Goal: Information Seeking & Learning: Find specific page/section

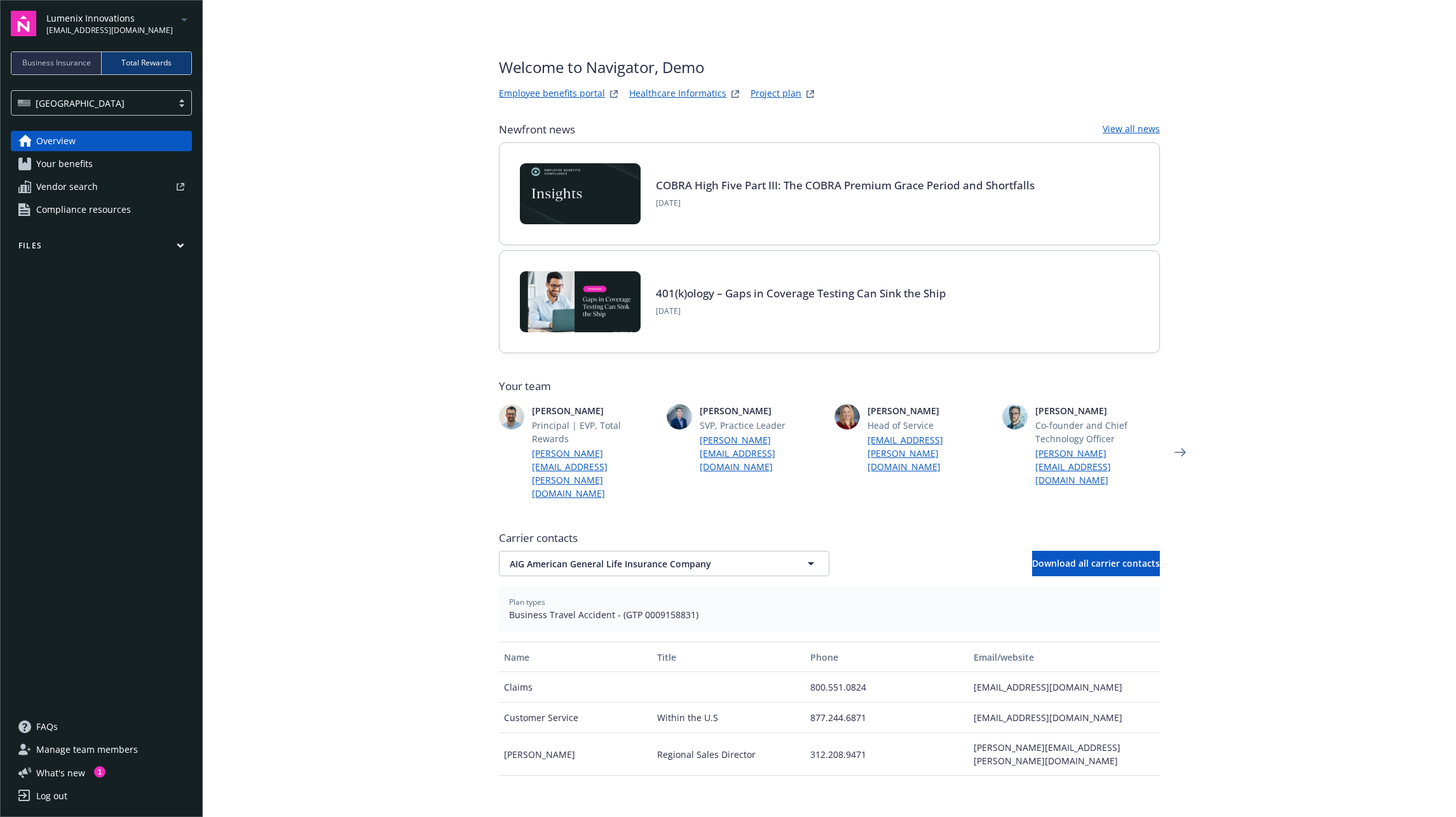
scroll to position [14, 0]
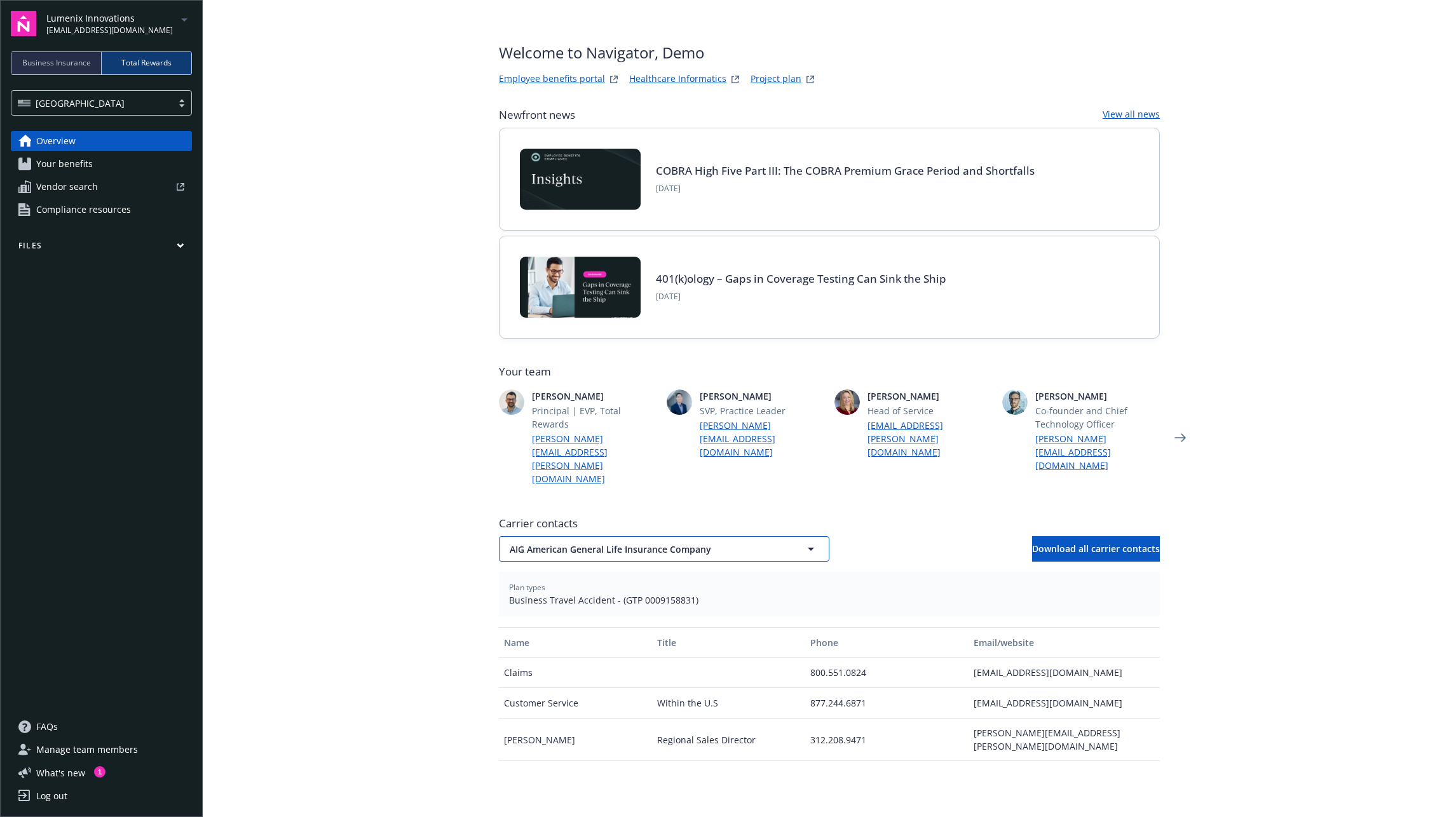
click at [594, 543] on span "AIG American General Life Insurance Company" at bounding box center [642, 549] width 264 height 14
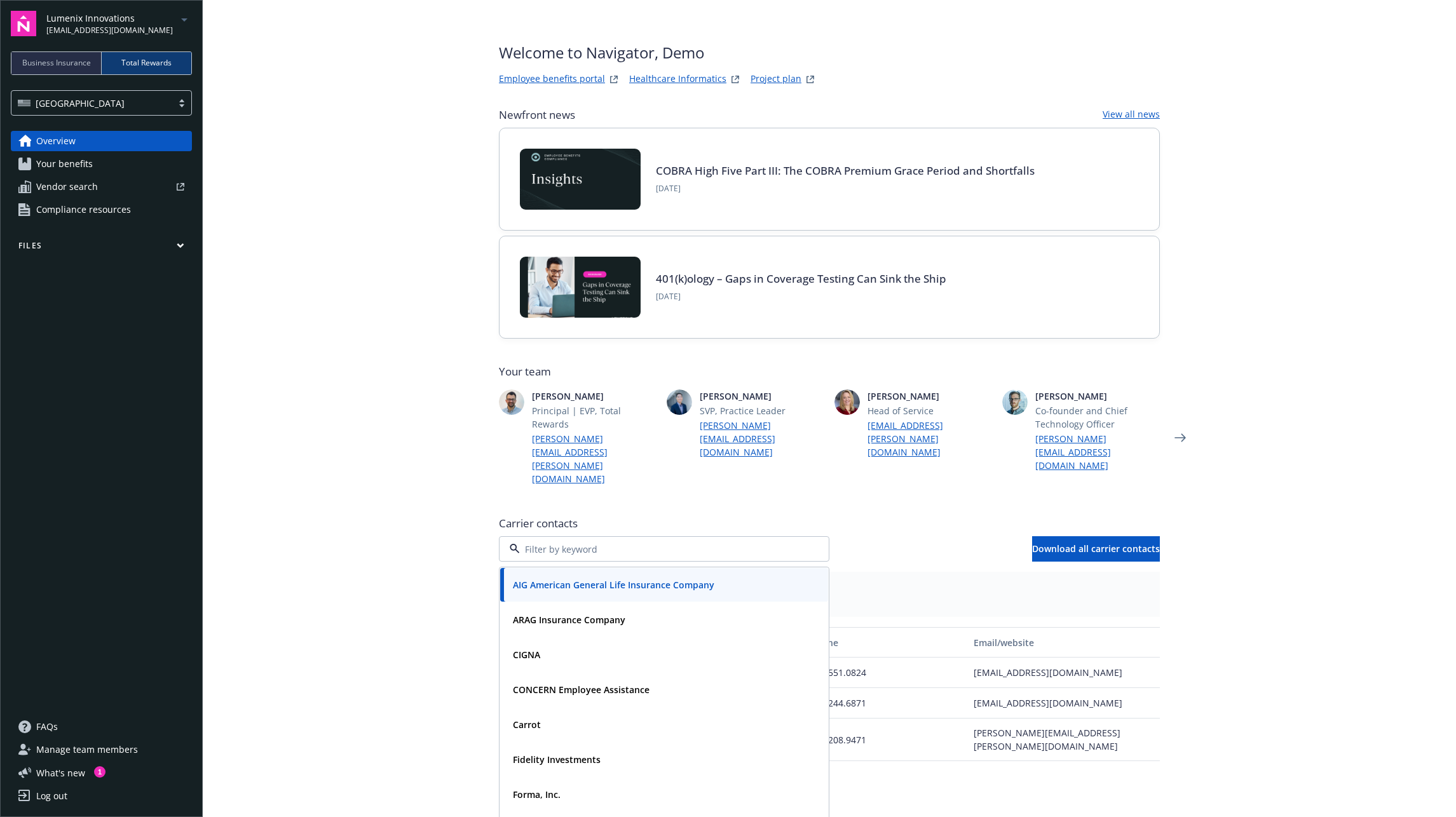
click at [599, 543] on input at bounding box center [661, 549] width 284 height 14
click at [597, 511] on div "Carrier contacts AIG American General Life Insurance Company ARAG Insurance Com…" at bounding box center [829, 536] width 661 height 51
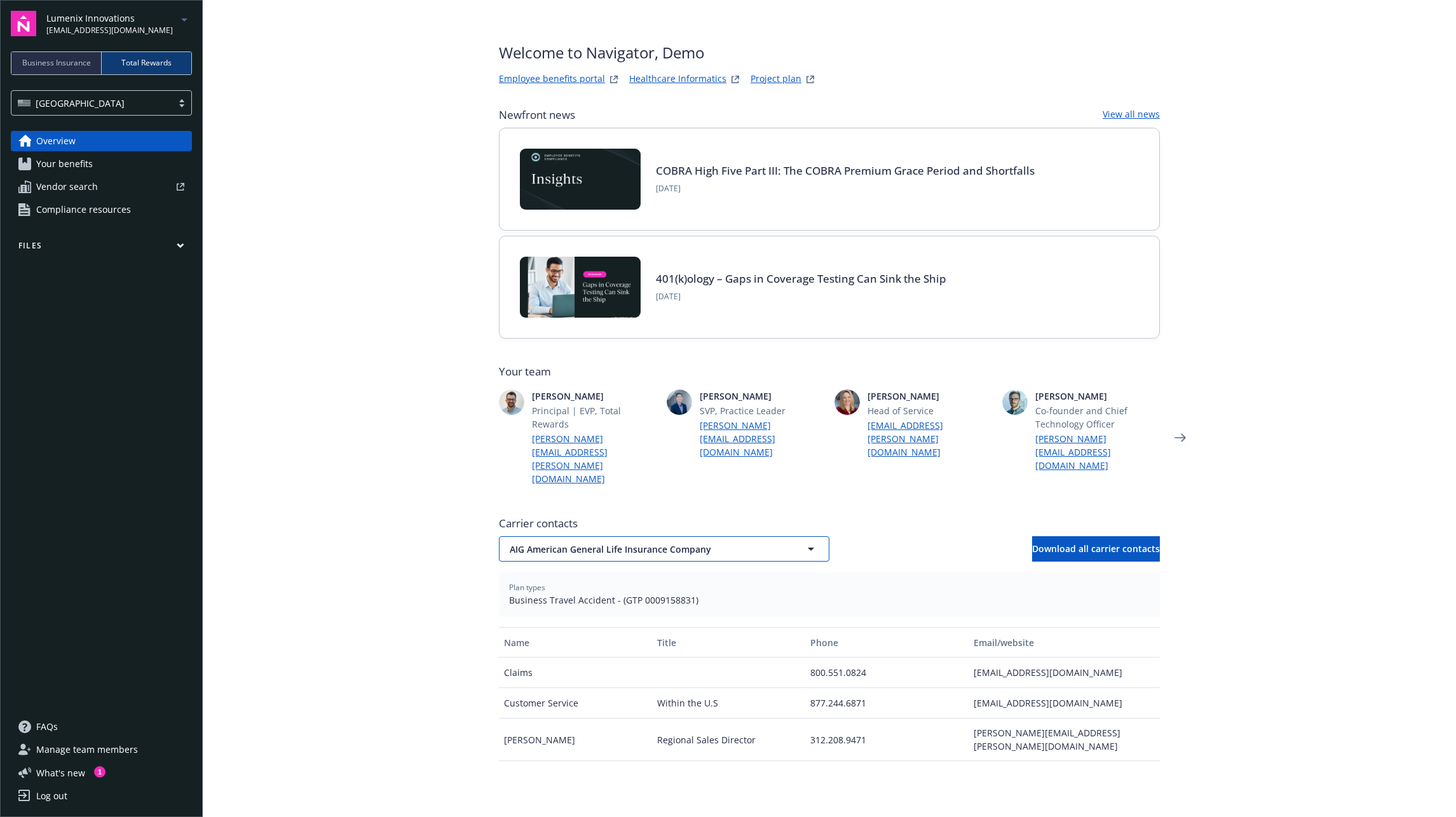
click at [594, 543] on span "AIG American General Life Insurance Company" at bounding box center [642, 549] width 264 height 14
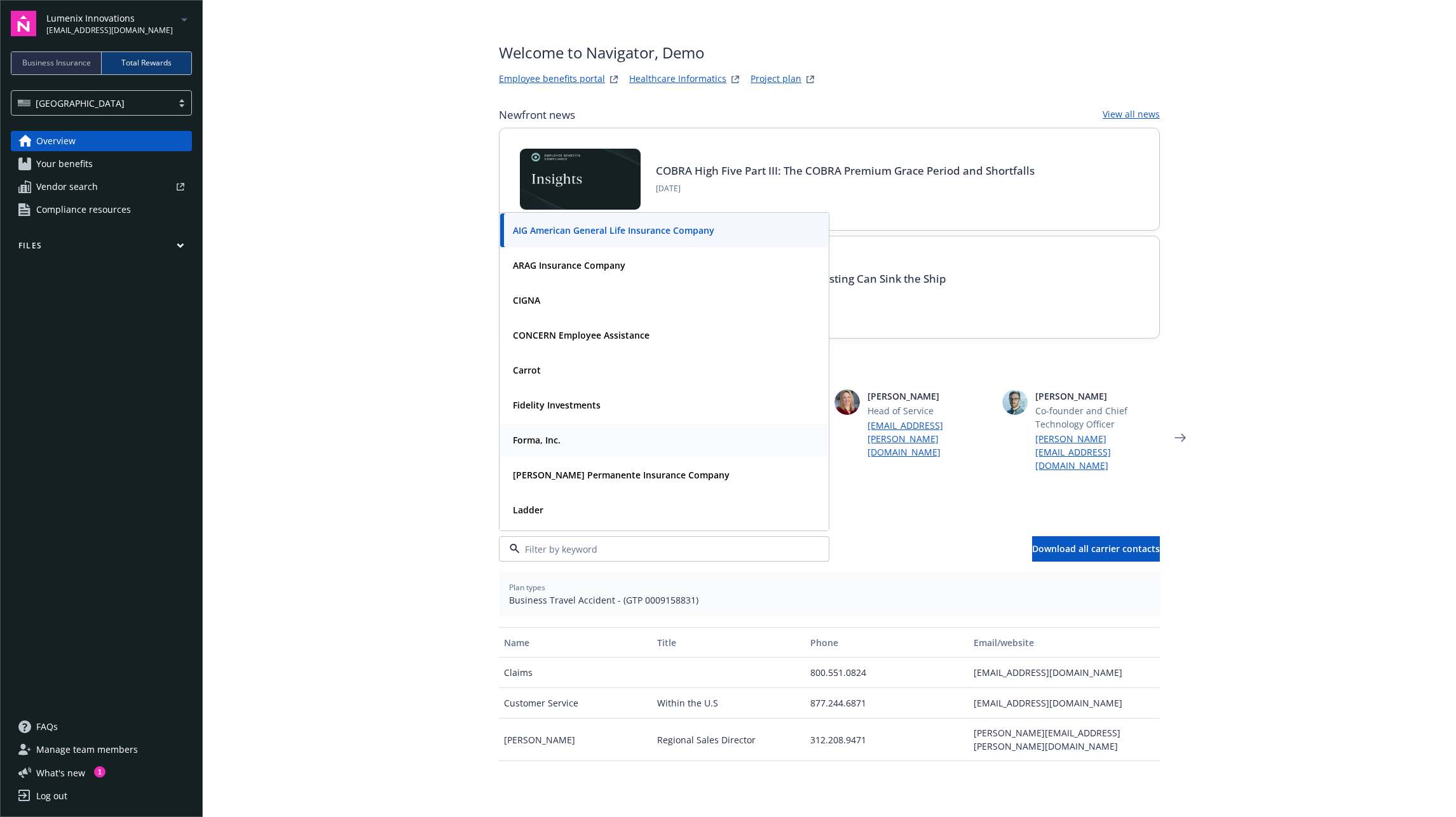
click at [567, 431] on div "Forma, Inc." at bounding box center [663, 440] width 312 height 19
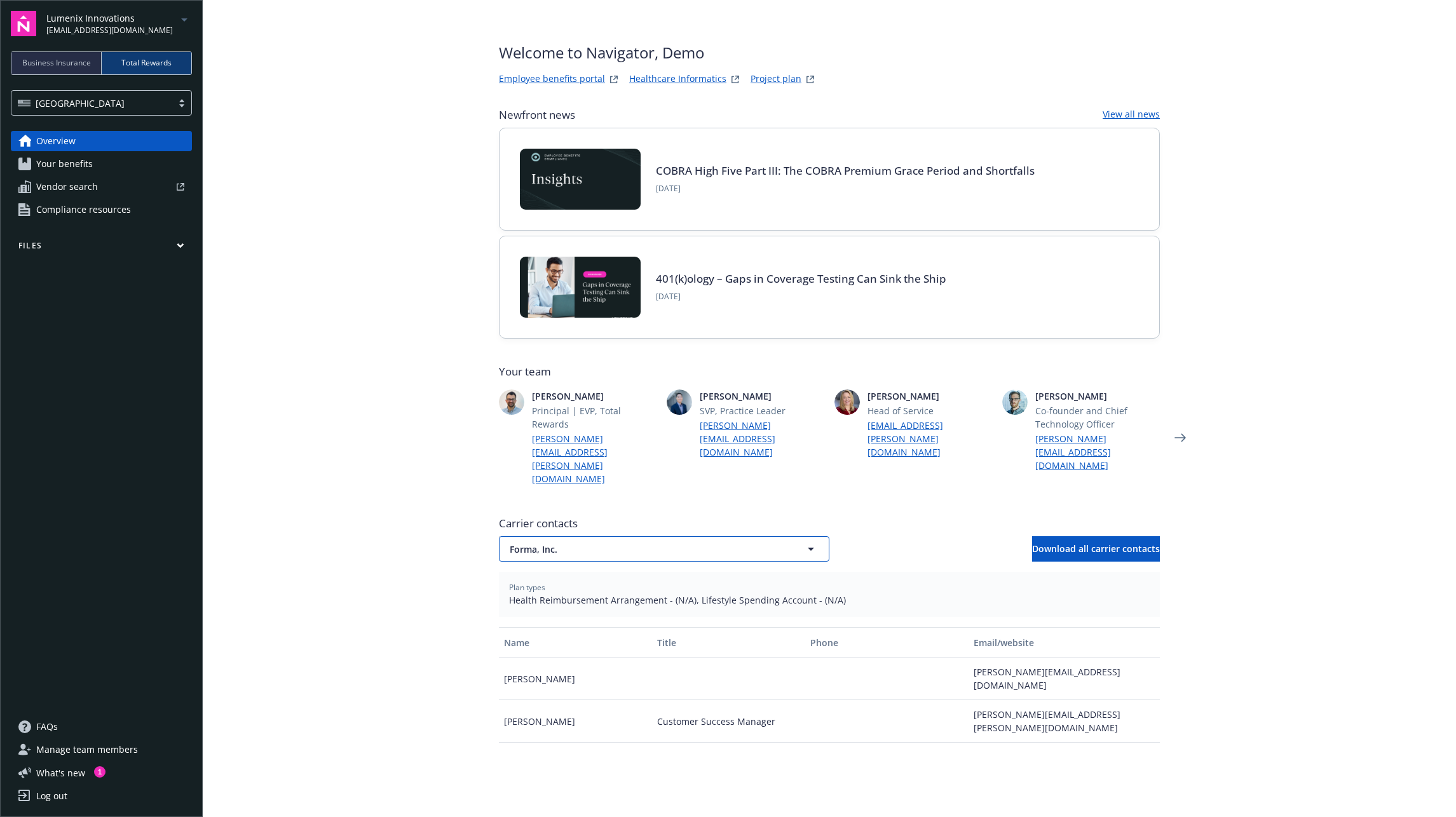
click at [533, 543] on span "Forma, Inc." at bounding box center [642, 549] width 264 height 14
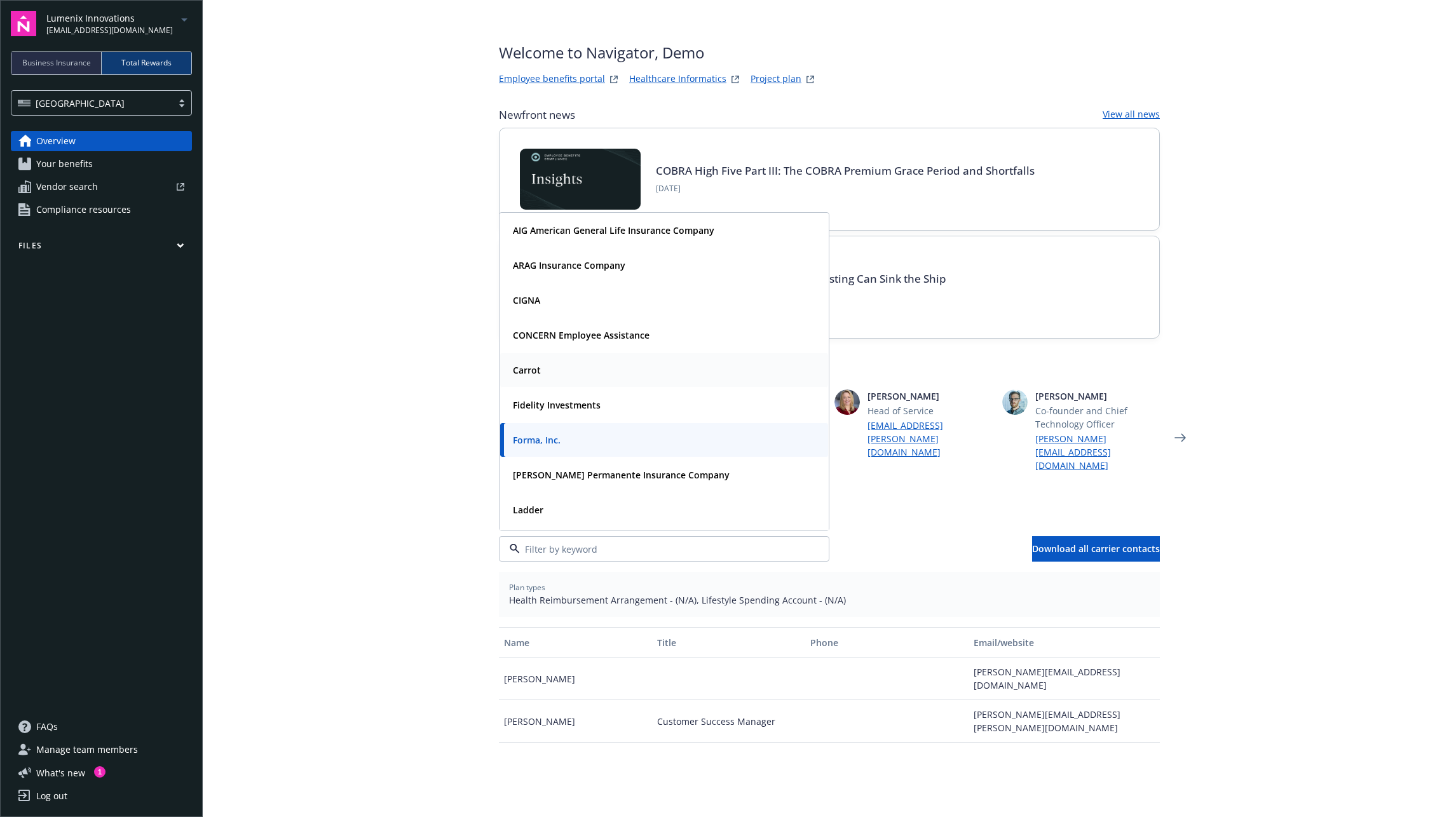
scroll to position [3, 0]
click at [445, 322] on main "Welcome to Navigator , Demo Employee benefits portal Healthcare Informatics Pro…" at bounding box center [829, 408] width 1253 height 817
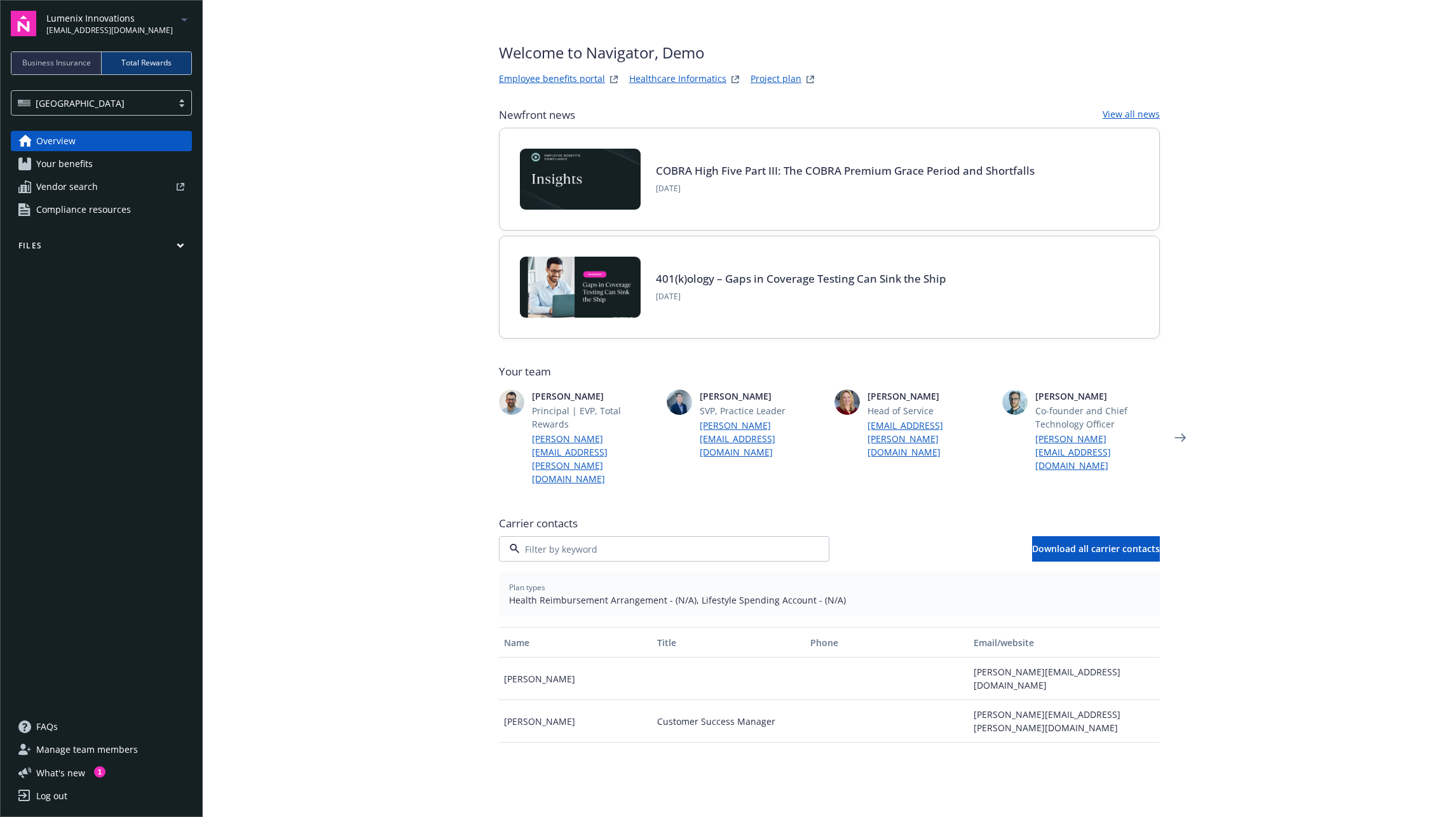
scroll to position [15, 0]
click at [81, 157] on span "Your benefits" at bounding box center [64, 164] width 57 height 20
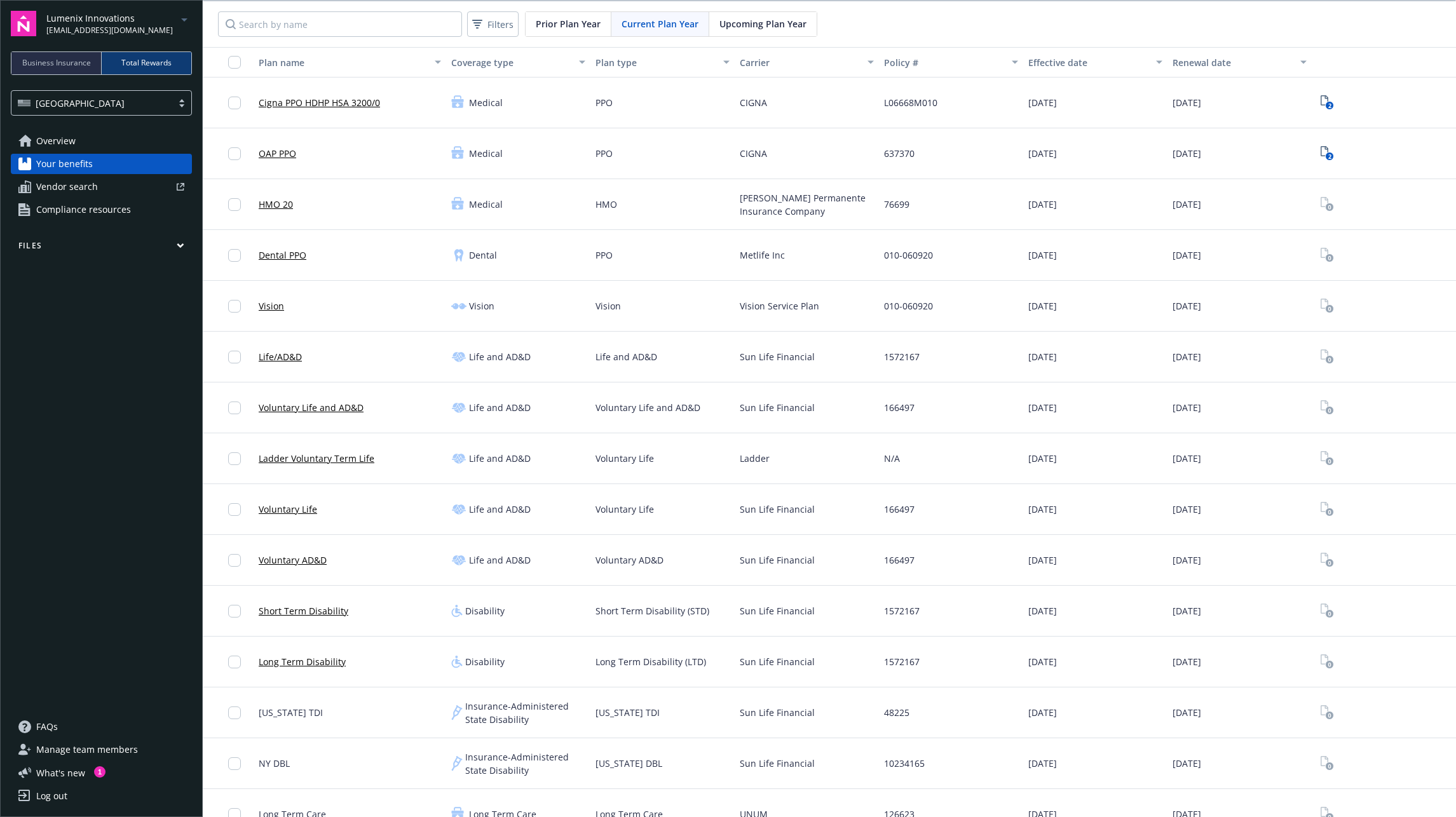
click at [358, 100] on link "Cigna PPO HDHP HSA 3200/0" at bounding box center [319, 103] width 121 height 14
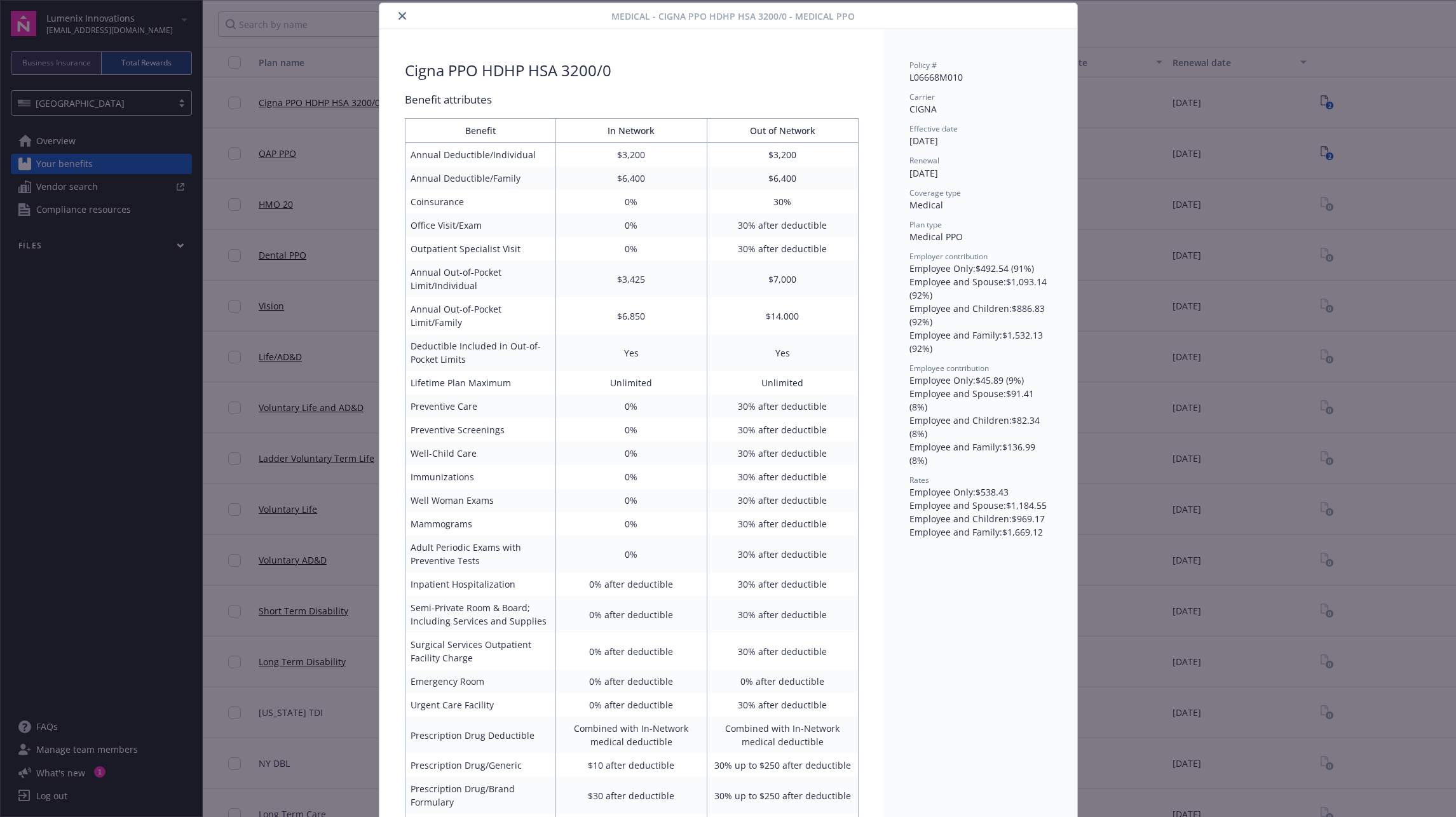
scroll to position [44, 0]
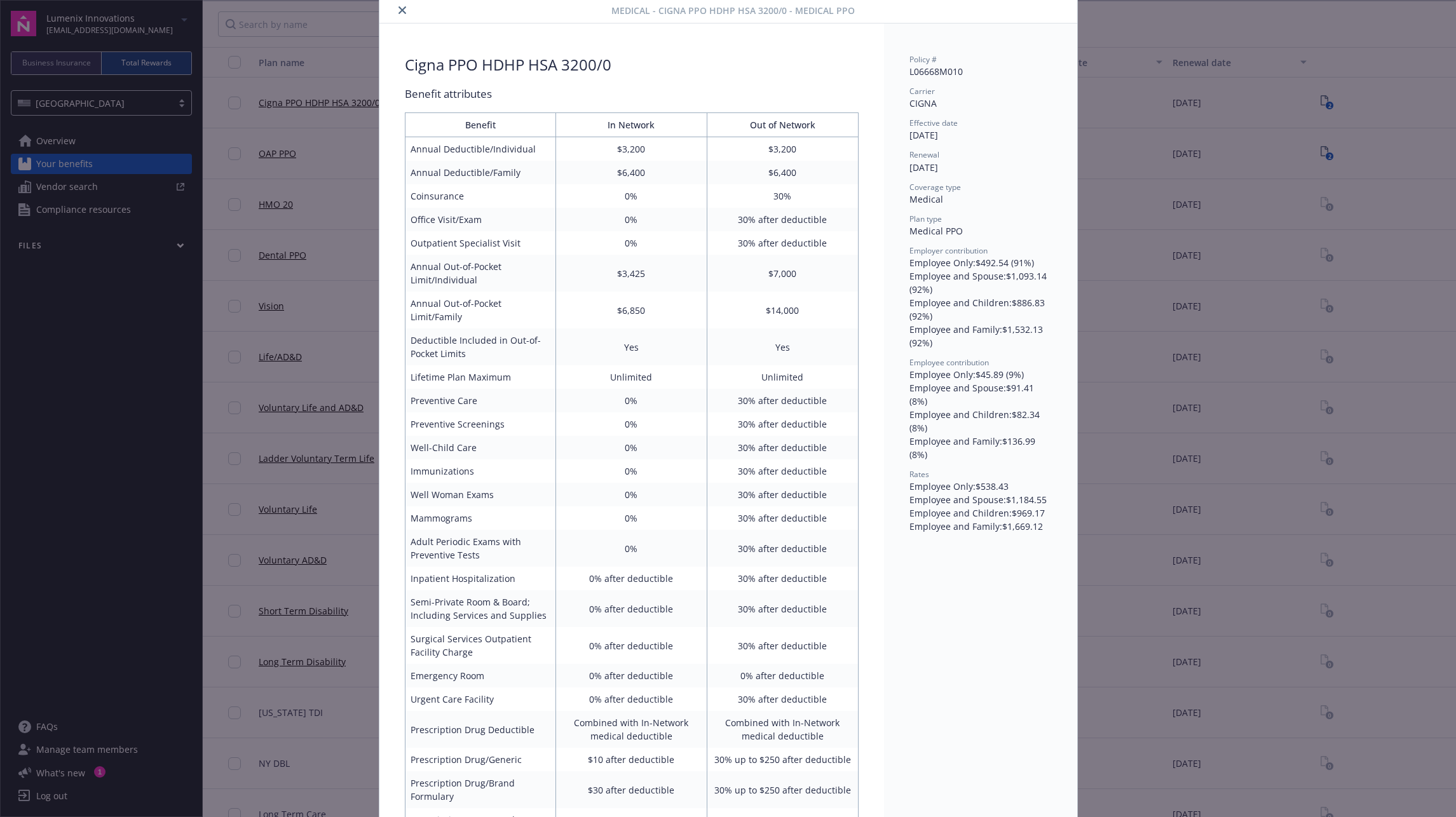
click at [400, 12] on icon "close" at bounding box center [402, 10] width 8 height 8
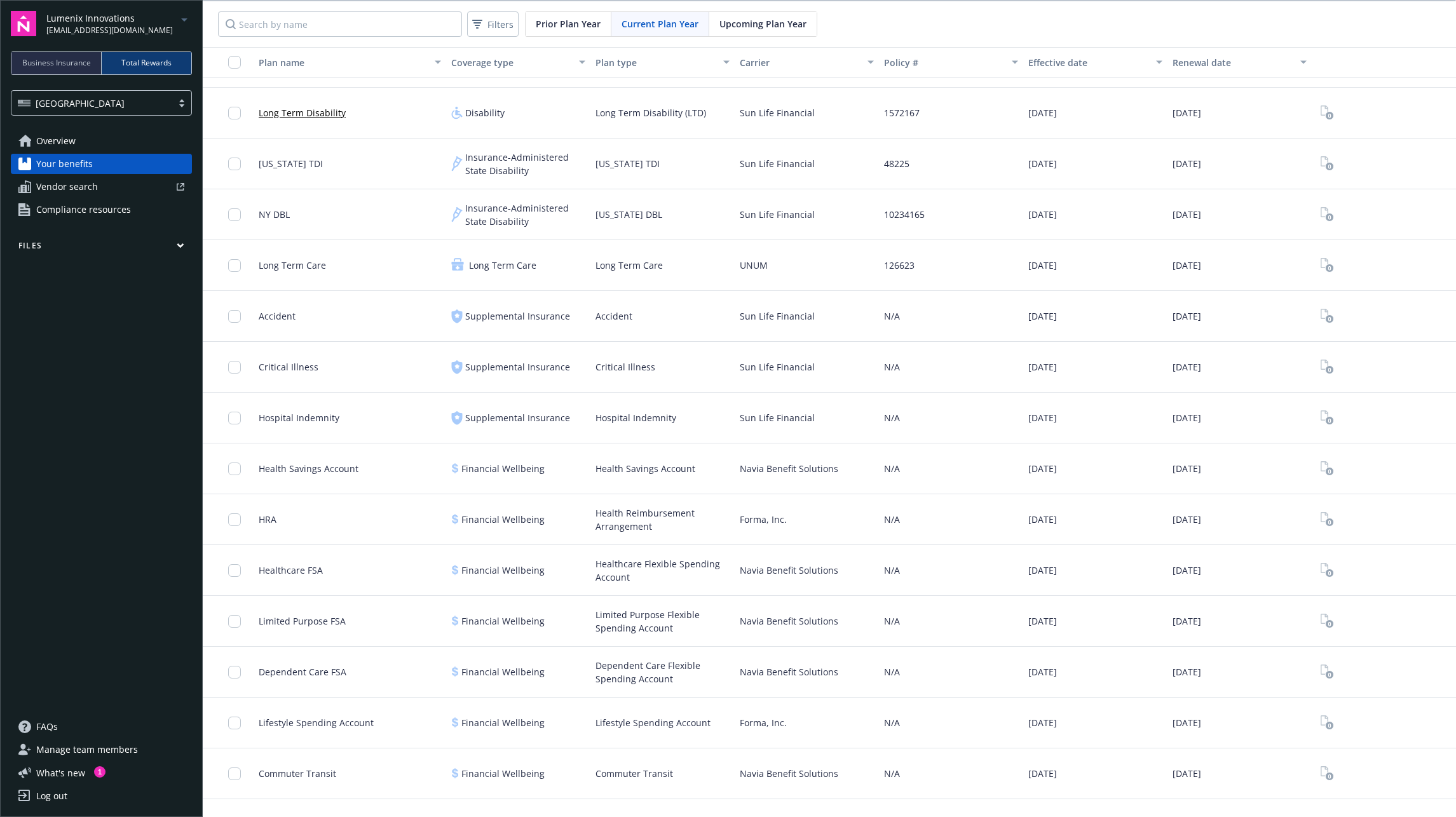
scroll to position [550, 0]
click at [80, 185] on span "Vendor search" at bounding box center [67, 187] width 62 height 20
click at [50, 209] on span "Compliance resources" at bounding box center [83, 210] width 95 height 20
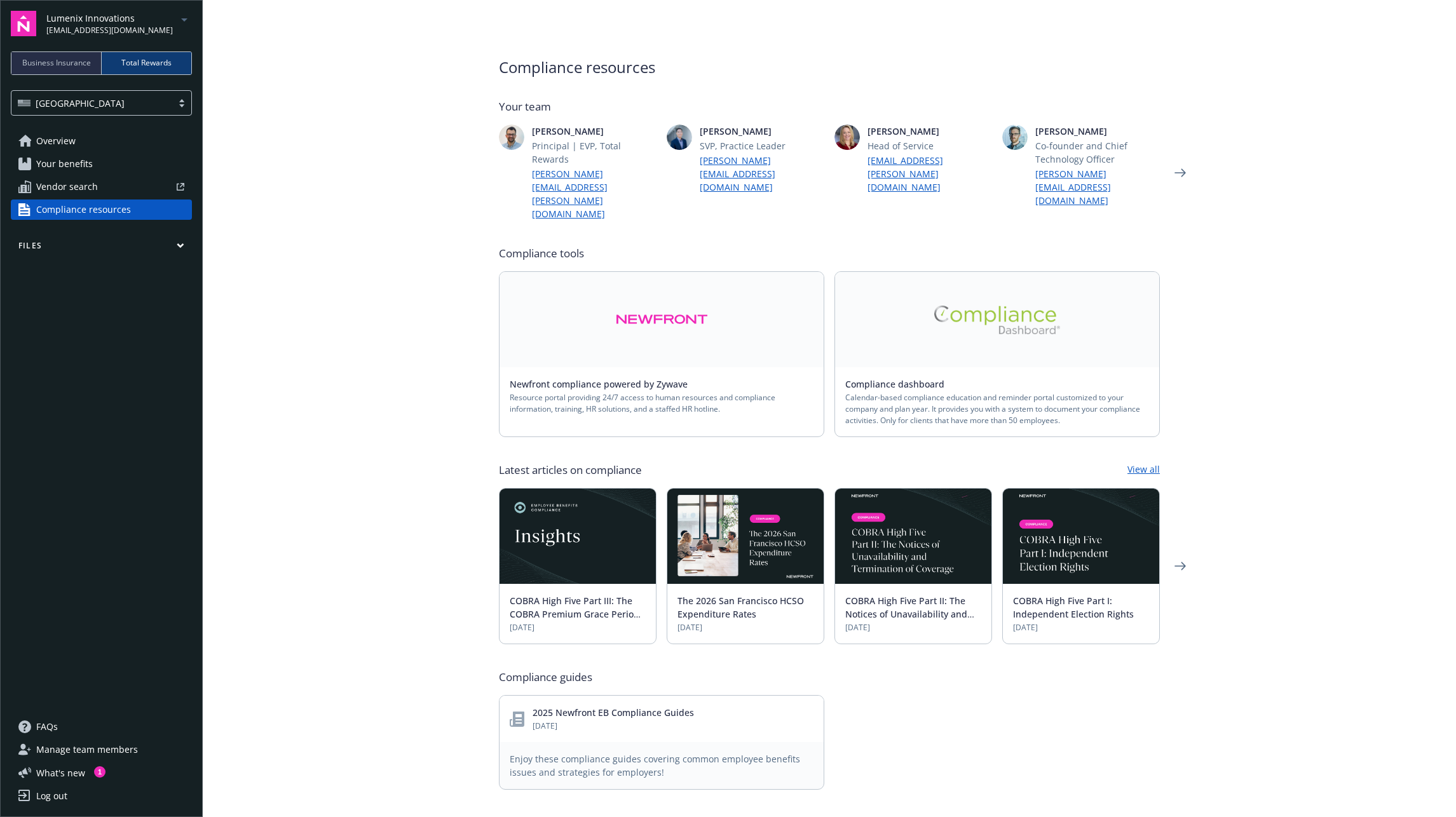
click at [77, 144] on link "Overview" at bounding box center [101, 141] width 181 height 20
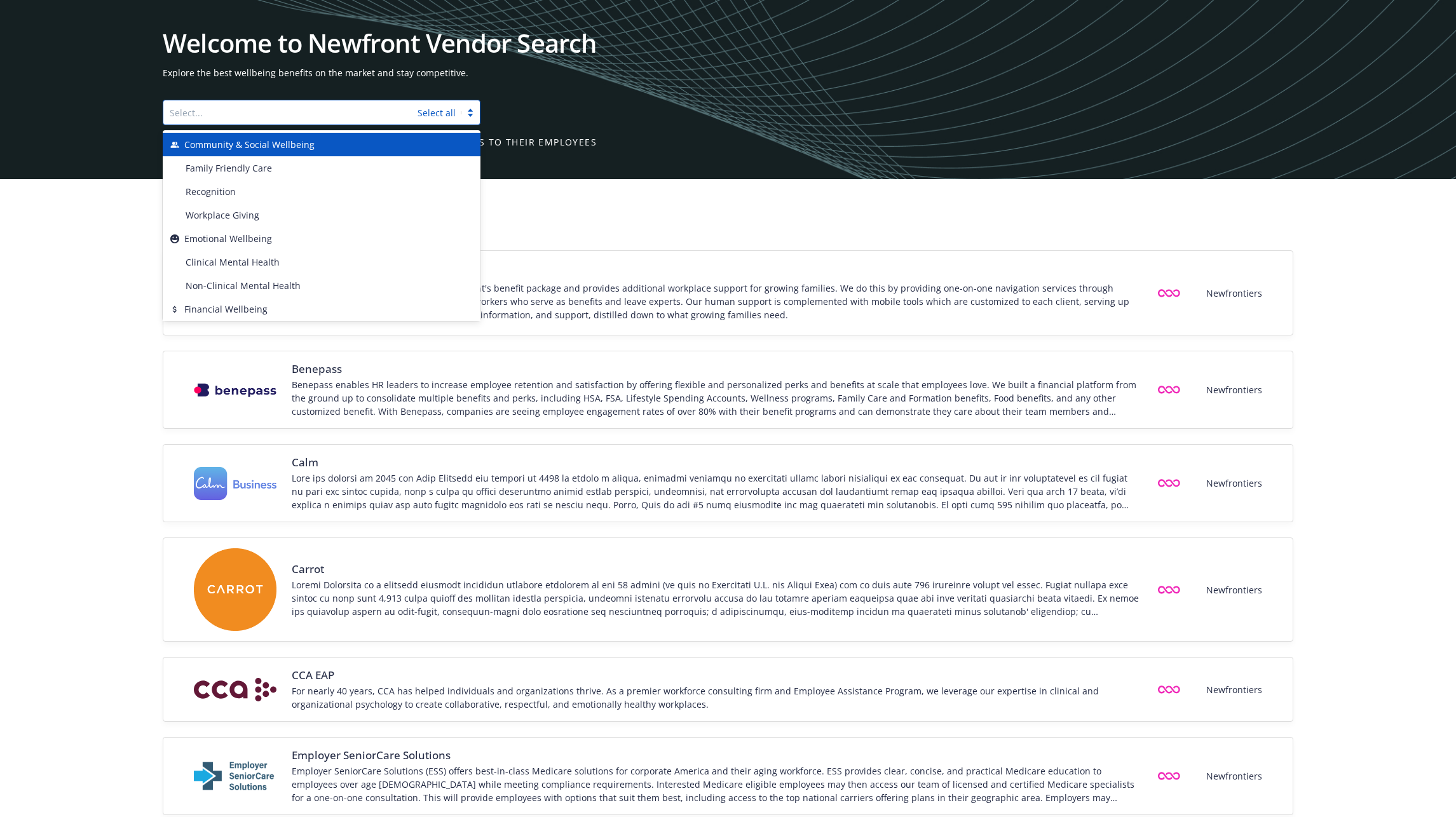
click at [267, 111] on div at bounding box center [290, 112] width 241 height 15
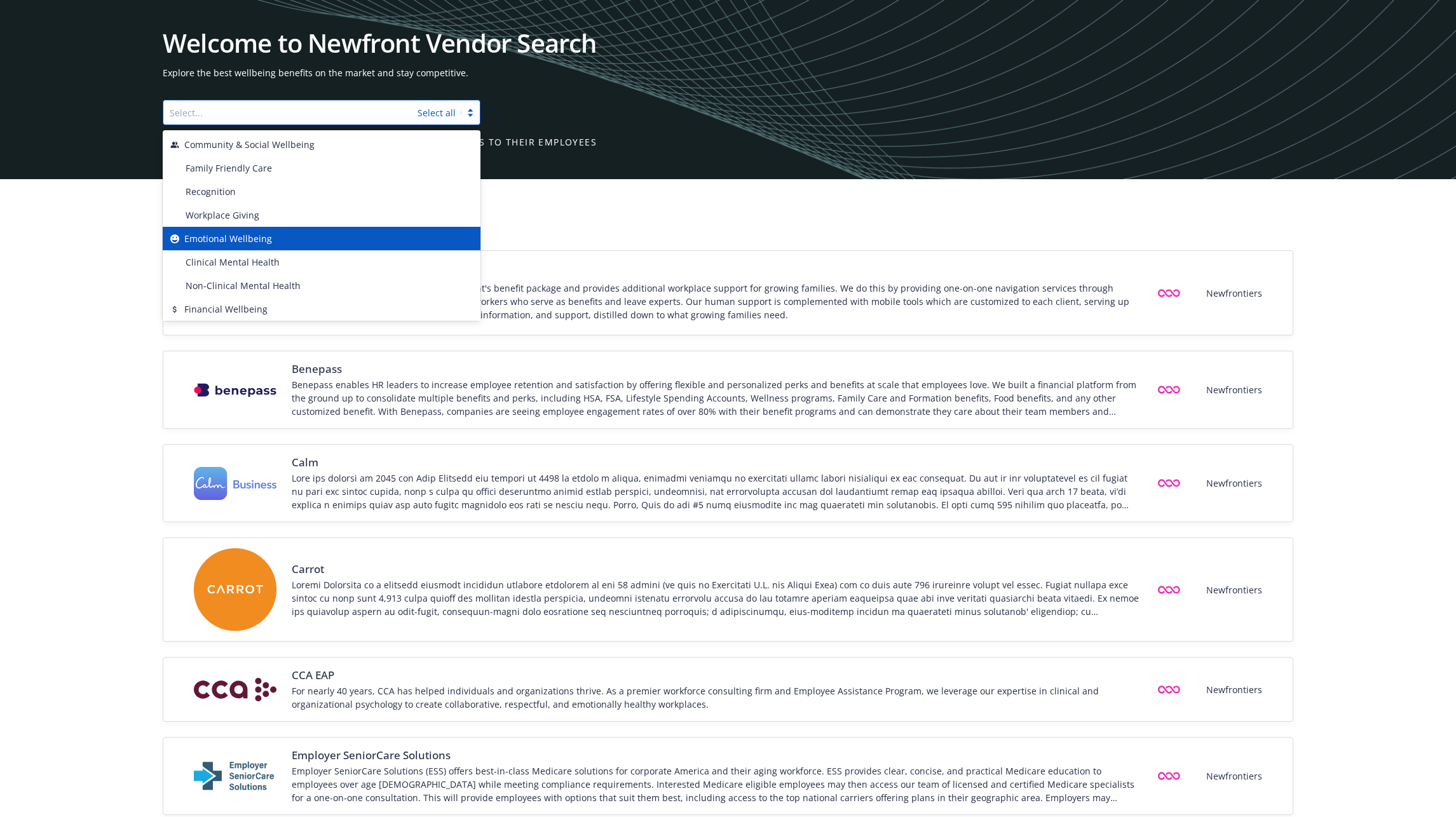
click at [225, 232] on span "Emotional Wellbeing" at bounding box center [228, 238] width 88 height 14
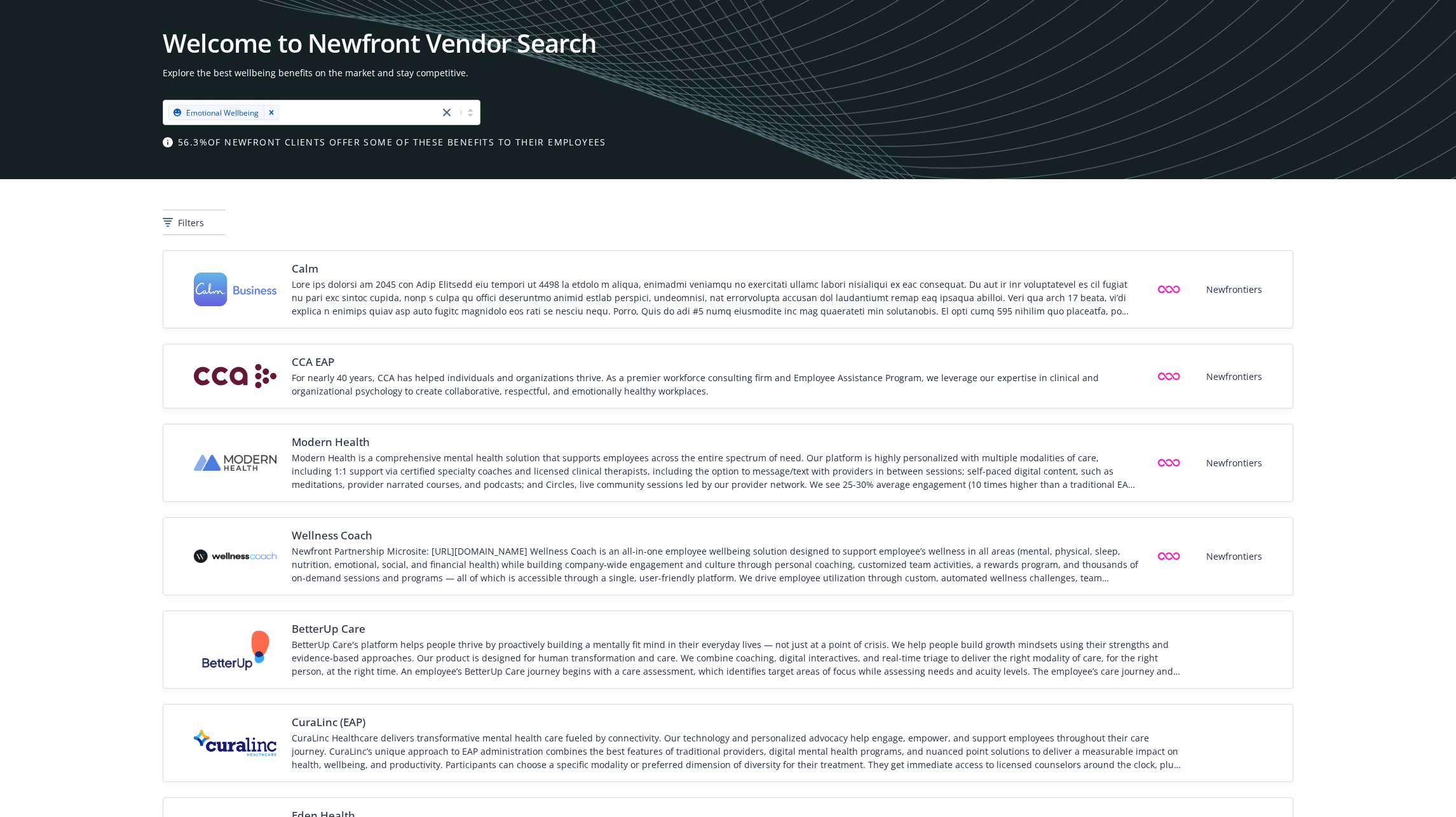
click at [633, 204] on div "Filters" at bounding box center [728, 215] width 1456 height 71
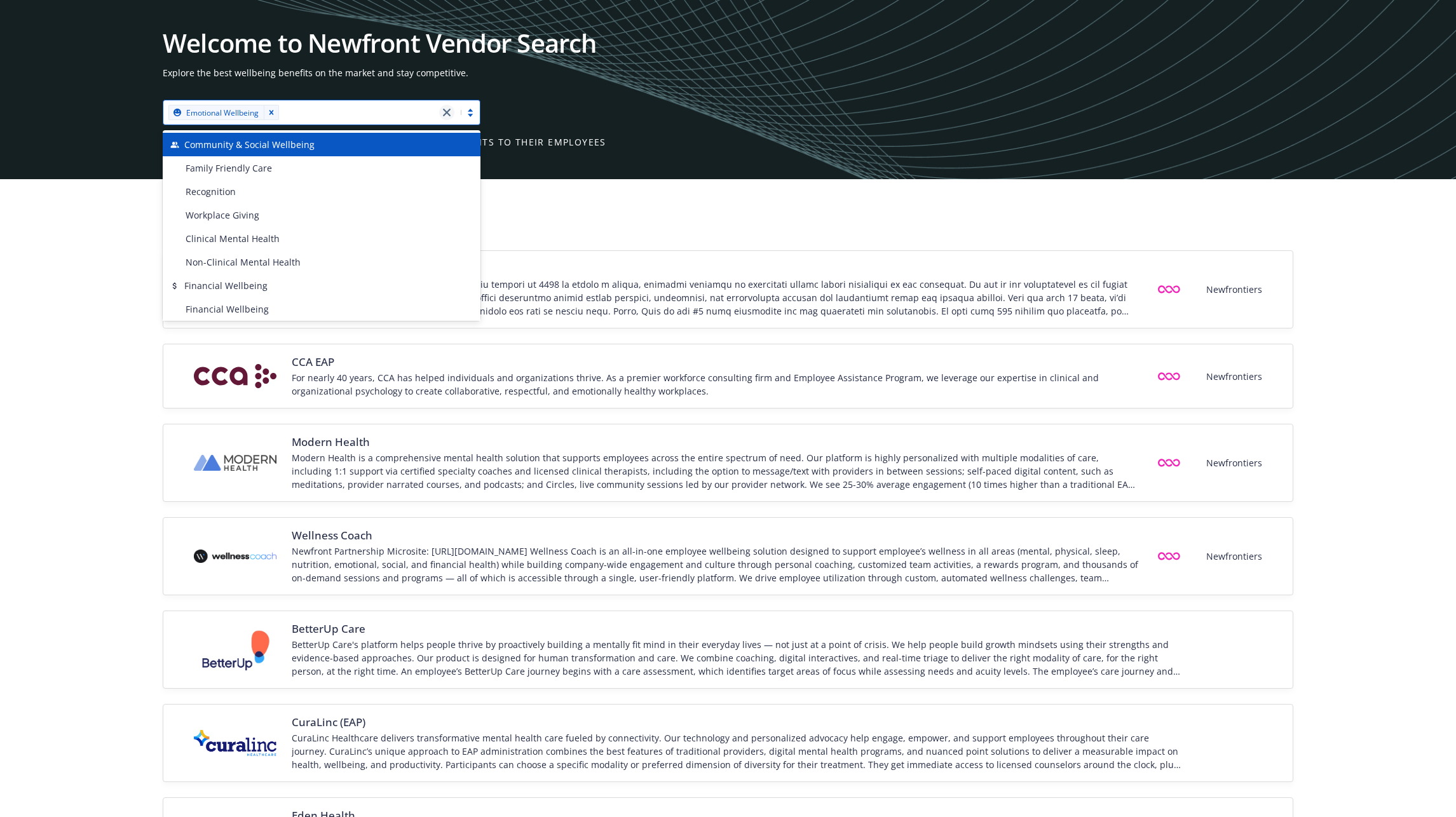
click at [447, 112] on icon "close" at bounding box center [447, 112] width 8 height 8
